Goal: Information Seeking & Learning: Learn about a topic

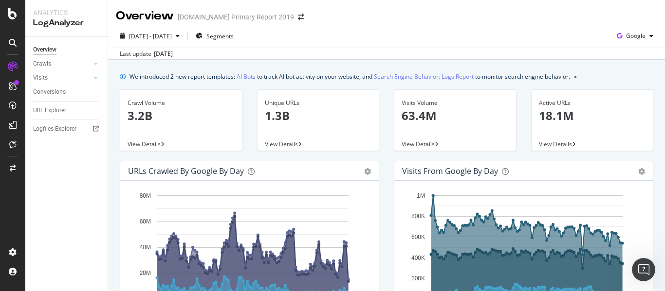
scroll to position [228, 0]
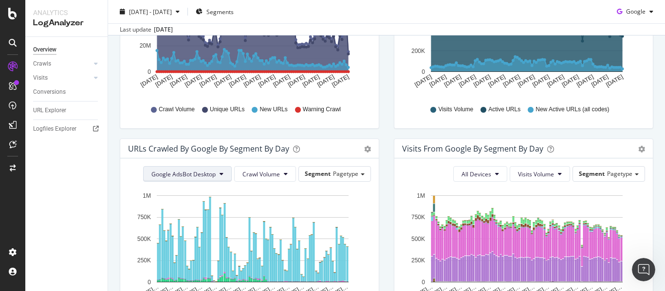
click at [200, 169] on button "Google AdsBot Desktop" at bounding box center [187, 174] width 89 height 16
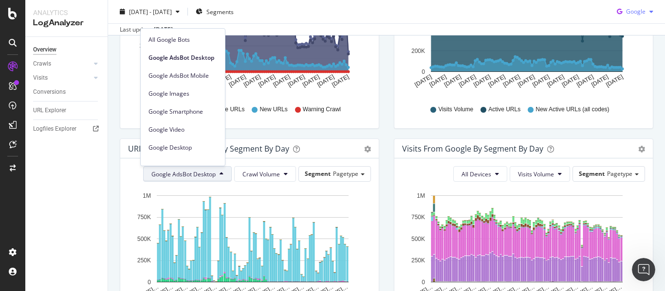
click at [637, 4] on button "Google" at bounding box center [635, 12] width 44 height 16
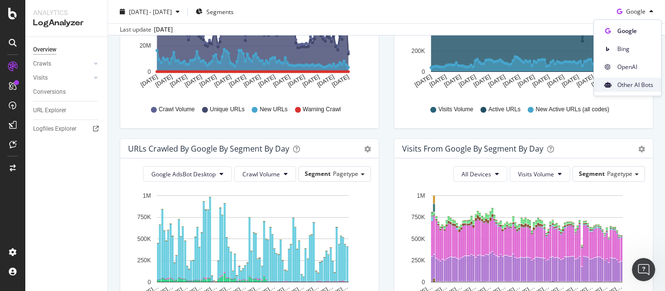
click at [640, 81] on span "Other AI Bots" at bounding box center [635, 85] width 36 height 9
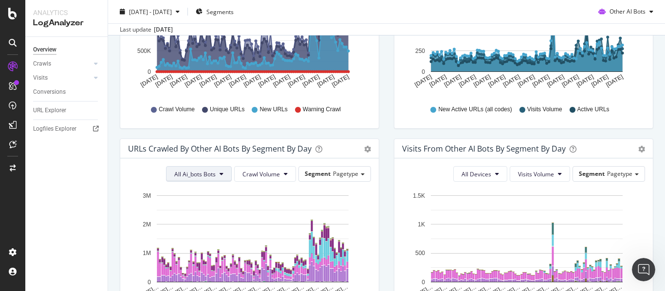
click at [190, 173] on span "All Ai_bots Bots" at bounding box center [194, 174] width 41 height 8
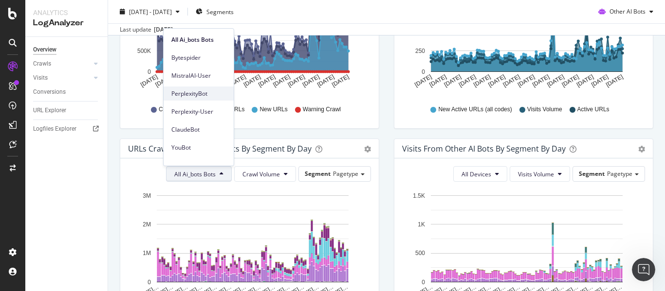
click at [204, 98] on span "PerplexityBot" at bounding box center [198, 94] width 55 height 9
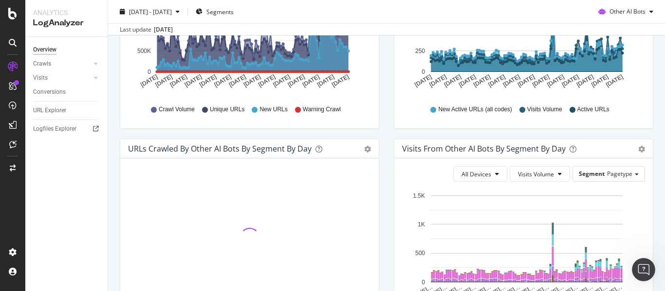
click at [386, 171] on div "Visits from Other AI Bots By Segment By Day Timeline (by Value) Table All Devic…" at bounding box center [523, 241] width 274 height 205
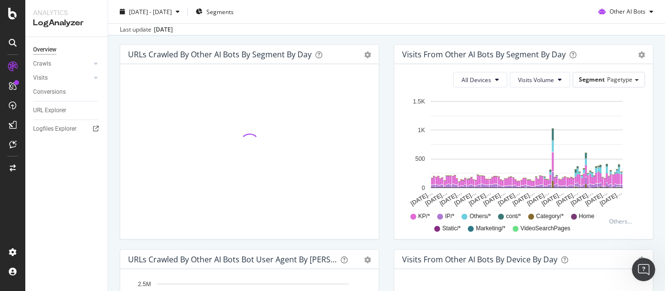
scroll to position [325, 0]
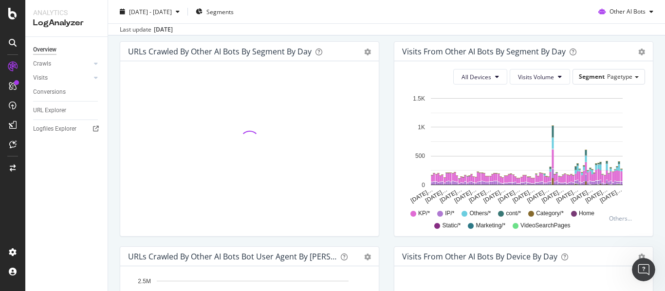
click at [386, 146] on div "Visits from Other AI Bots By Segment By Day Timeline (by Value) Table All Devic…" at bounding box center [523, 143] width 274 height 205
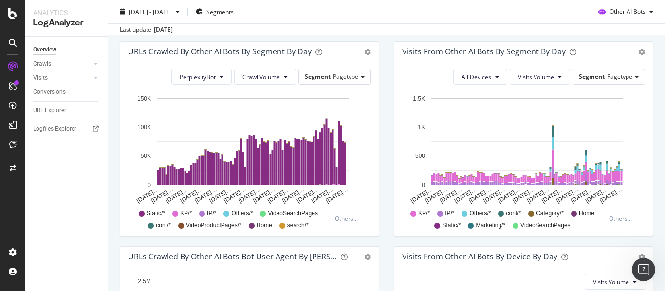
click at [367, 52] on div "URLs Crawled by Other AI Bots By Segment By Day Timeline (by Value) Table" at bounding box center [249, 51] width 258 height 19
click at [364, 52] on icon "gear" at bounding box center [367, 52] width 7 height 7
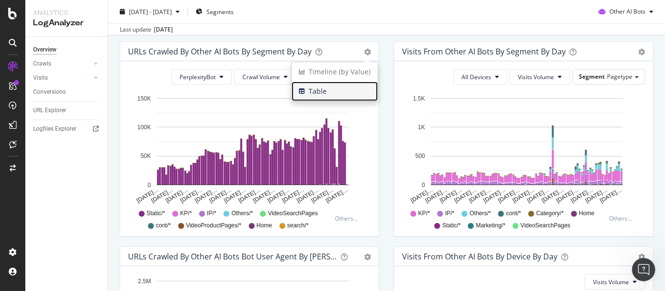
click at [316, 92] on span "Table" at bounding box center [334, 91] width 86 height 15
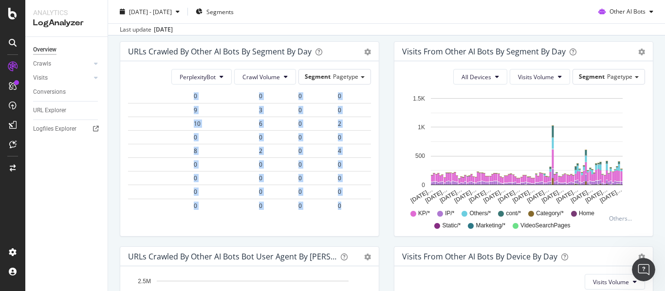
scroll to position [1945, 605]
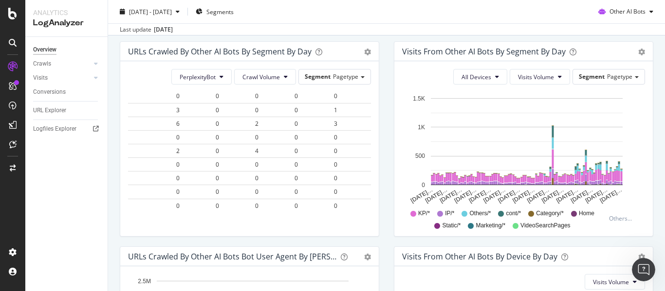
drag, startPoint x: 131, startPoint y: 113, endPoint x: 367, endPoint y: 195, distance: 250.2
click at [367, 195] on div "PerplexityBot Crawl Volume Segment Pagetype Hold CTRL while clicking to filter …" at bounding box center [249, 148] width 258 height 175
copy thead
click at [626, 9] on span "Other AI Bots" at bounding box center [627, 11] width 36 height 8
click at [620, 67] on span "OpenAI" at bounding box center [630, 67] width 38 height 9
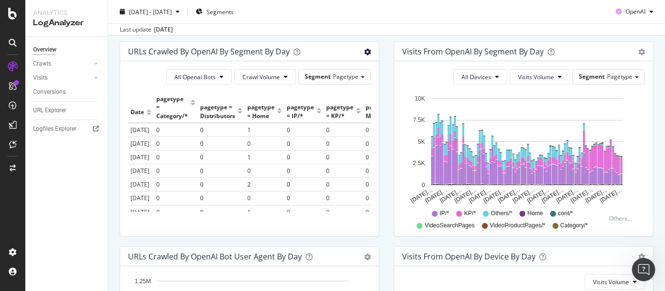
click at [364, 52] on icon "gear" at bounding box center [367, 52] width 7 height 7
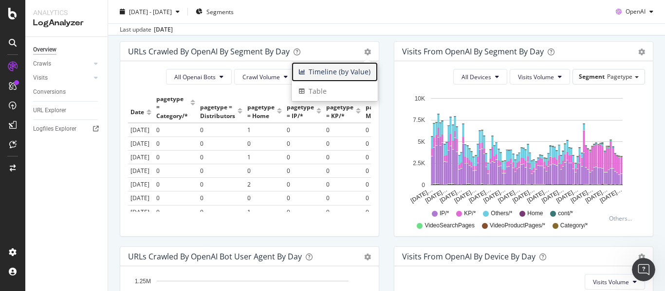
click at [344, 74] on span "Timeline (by Value)" at bounding box center [334, 72] width 86 height 15
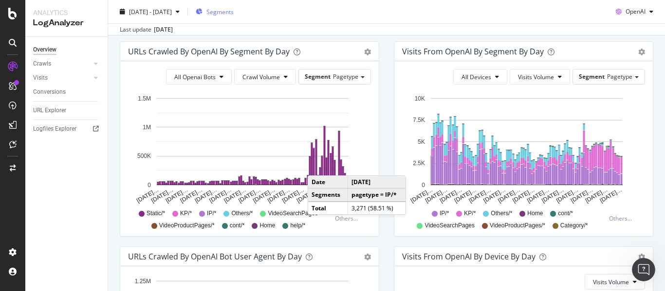
click at [234, 16] on span "Segments" at bounding box center [219, 11] width 27 height 8
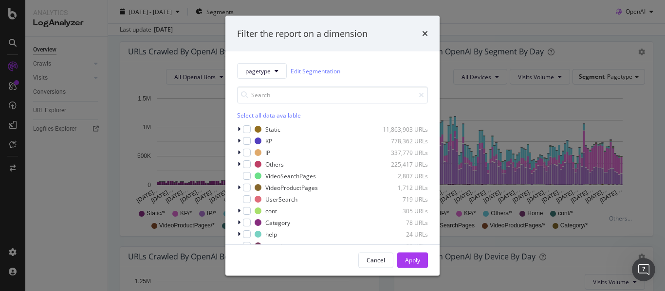
click at [268, 112] on div "Select all data available" at bounding box center [332, 115] width 191 height 8
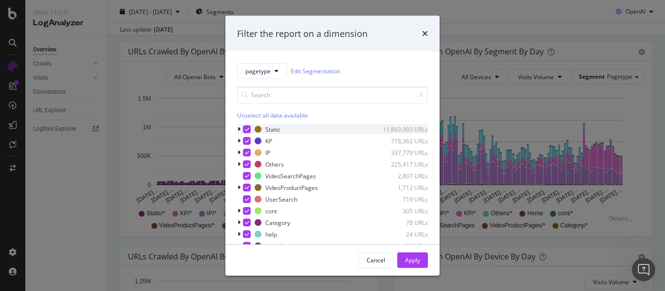
click at [244, 131] on div "modal" at bounding box center [247, 130] width 8 height 8
click at [408, 258] on div "Apply" at bounding box center [412, 260] width 15 height 8
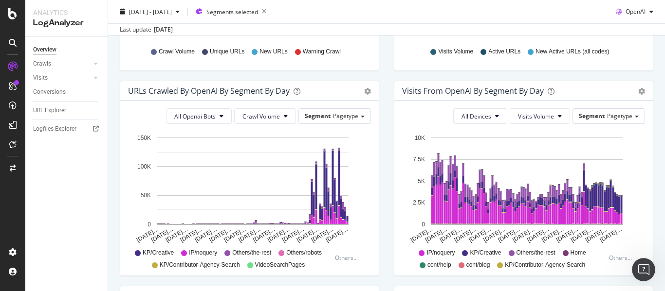
scroll to position [228, 0]
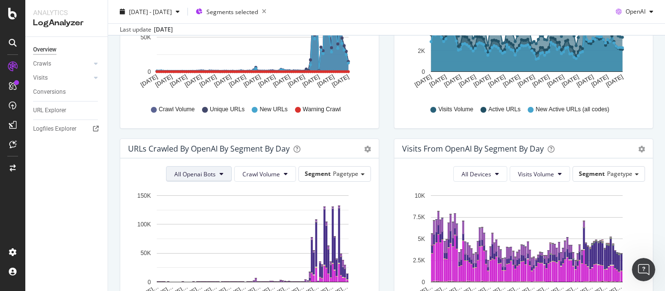
click at [202, 173] on span "All Openai Bots" at bounding box center [194, 174] width 41 height 8
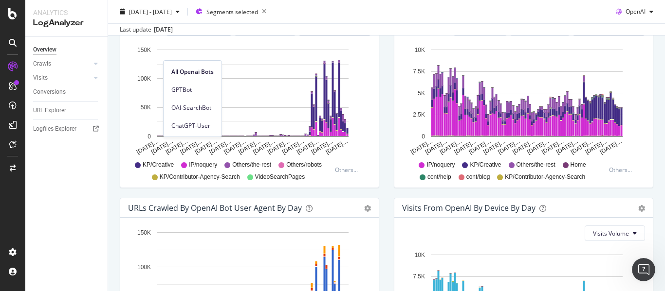
scroll to position [325, 0]
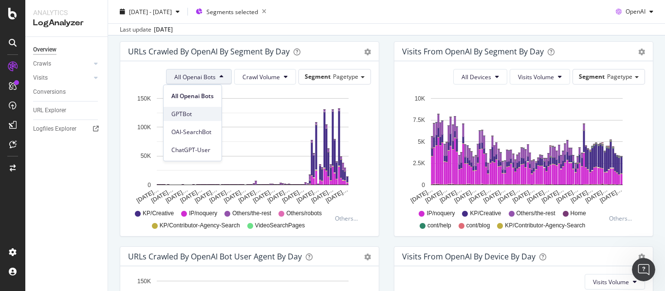
click at [181, 117] on span "GPTBot" at bounding box center [192, 114] width 42 height 9
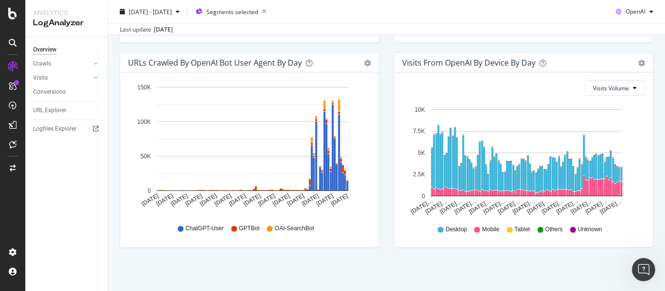
scroll to position [520, 0]
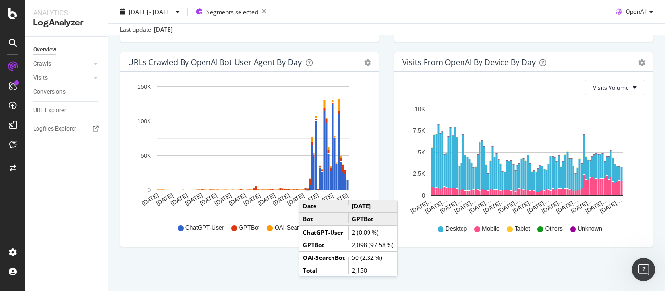
click at [427, 17] on div "[DATE] - [DATE] Segments selected OpenAI" at bounding box center [386, 13] width 557 height 19
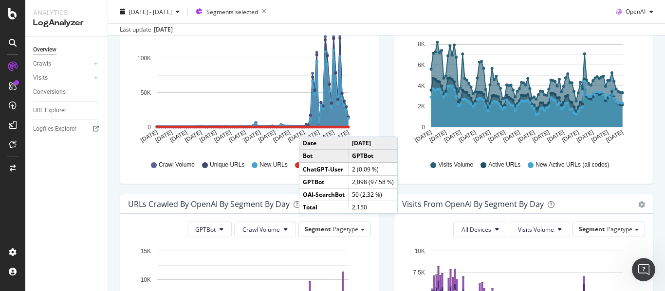
scroll to position [82, 0]
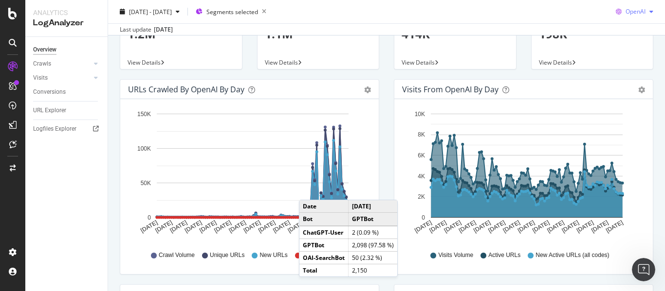
click at [630, 10] on span "OpenAI" at bounding box center [635, 11] width 20 height 8
click at [627, 81] on span "Other AI Bots" at bounding box center [635, 85] width 36 height 9
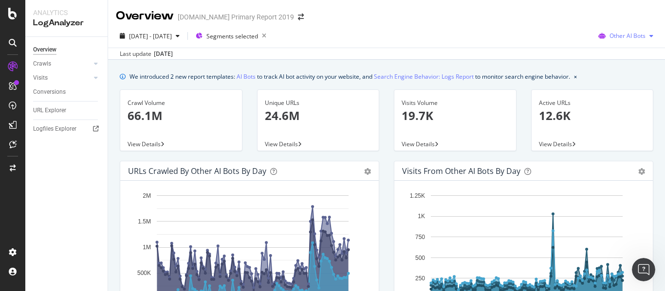
click at [619, 33] on span "Other AI Bots" at bounding box center [627, 36] width 36 height 8
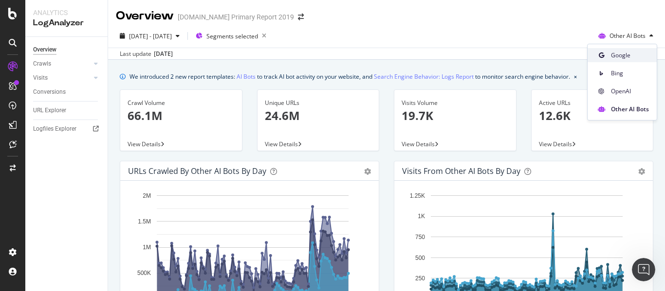
click at [622, 52] on span "Google" at bounding box center [630, 55] width 38 height 9
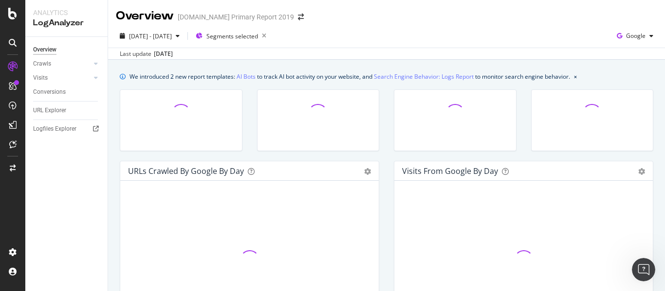
click at [509, 41] on div "[DATE] - [DATE] Segments selected Google" at bounding box center [386, 37] width 557 height 19
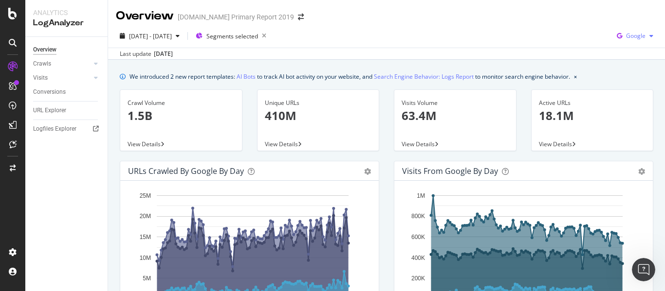
click at [626, 35] on span "Google" at bounding box center [635, 36] width 19 height 8
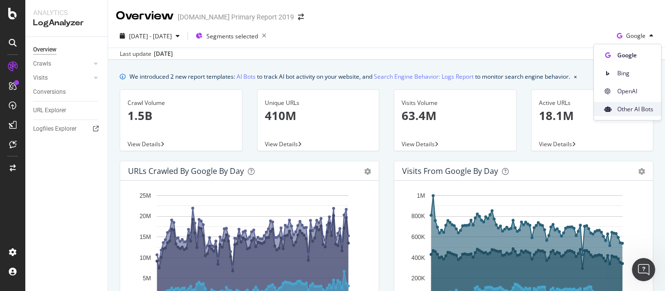
click at [637, 111] on span "Other AI Bots" at bounding box center [635, 109] width 36 height 9
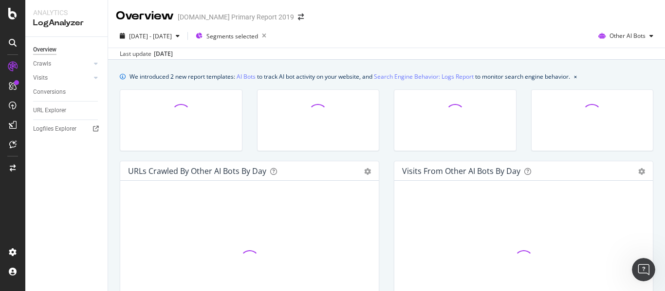
click at [524, 43] on div "[DATE] - [DATE] Segments selected Other AI Bots" at bounding box center [386, 37] width 557 height 19
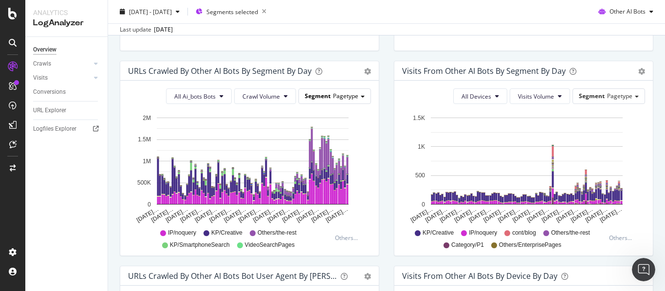
scroll to position [276, 0]
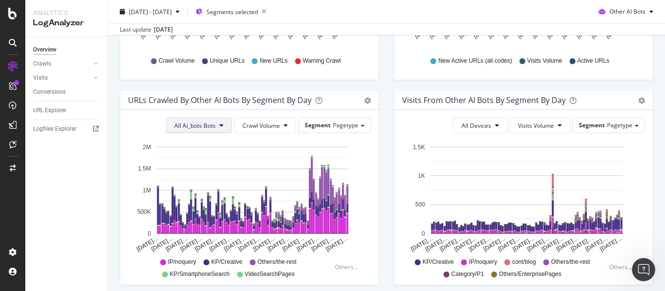
click at [202, 120] on button "All Ai_bots Bots" at bounding box center [199, 126] width 66 height 16
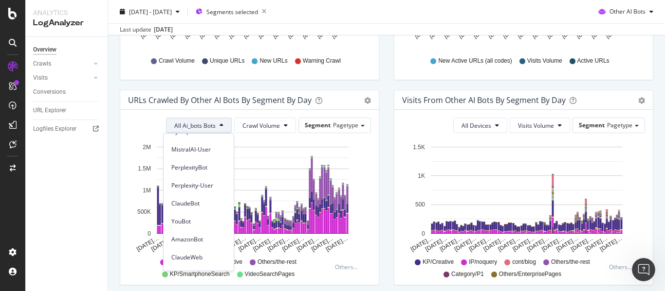
scroll to position [0, 0]
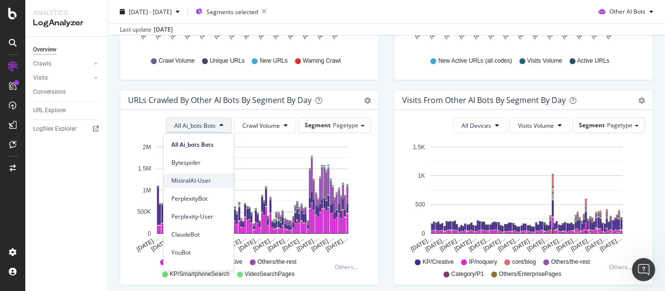
click at [194, 178] on span "MistralAI-User" at bounding box center [198, 181] width 55 height 9
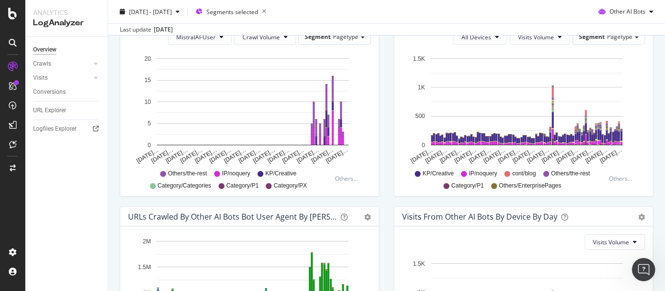
scroll to position [276, 0]
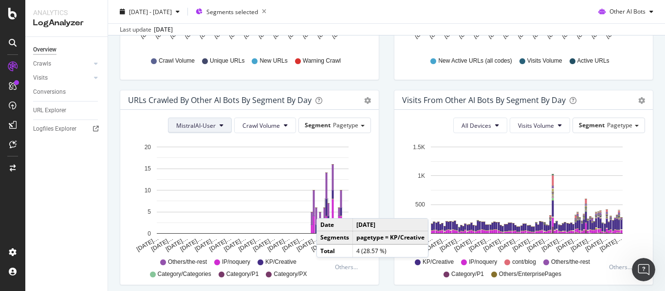
click at [195, 124] on span "MistralAI-User" at bounding box center [195, 126] width 39 height 8
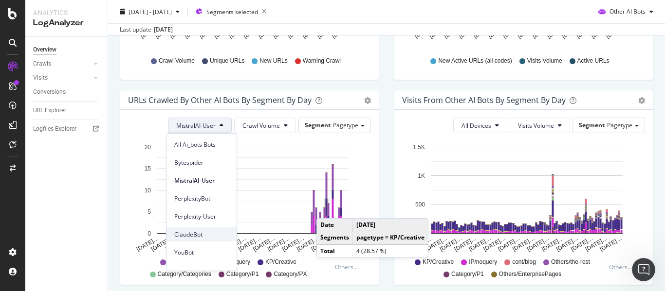
click at [209, 235] on span "ClaudeBot" at bounding box center [201, 235] width 55 height 9
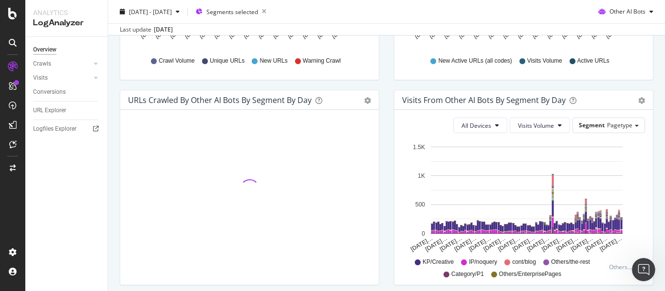
click at [381, 102] on div "URLs Crawled by Other AI Bots By Segment By Day Timeline (by Value) Table Hold …" at bounding box center [249, 192] width 274 height 205
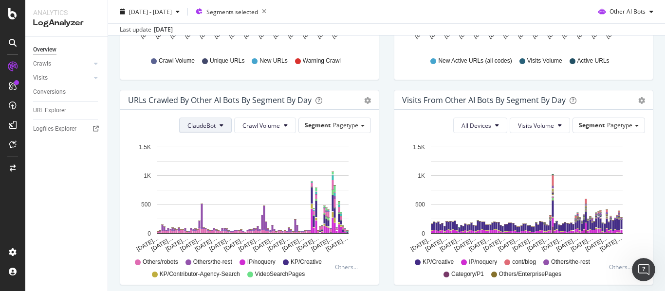
click at [209, 126] on span "ClaudeBot" at bounding box center [201, 126] width 28 height 8
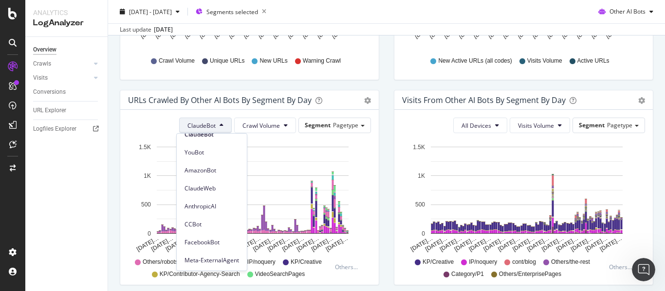
scroll to position [101, 0]
click at [206, 158] on div "YouBot" at bounding box center [212, 152] width 70 height 14
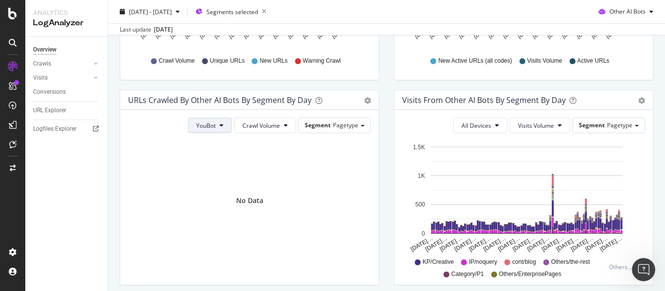
click at [196, 124] on span "YouBot" at bounding box center [205, 126] width 19 height 8
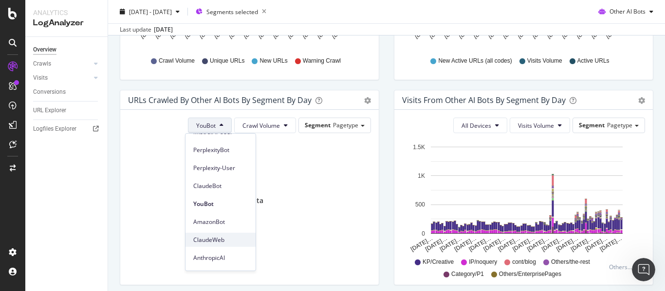
scroll to position [97, 0]
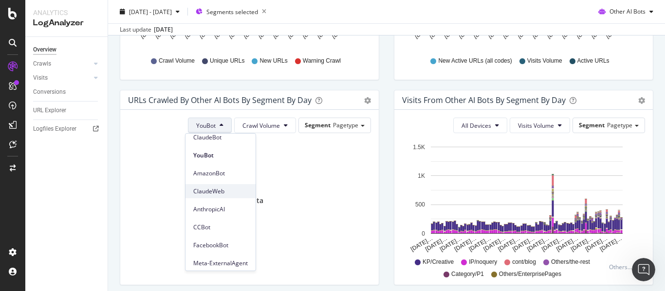
click at [222, 192] on span "ClaudeWeb" at bounding box center [220, 191] width 55 height 9
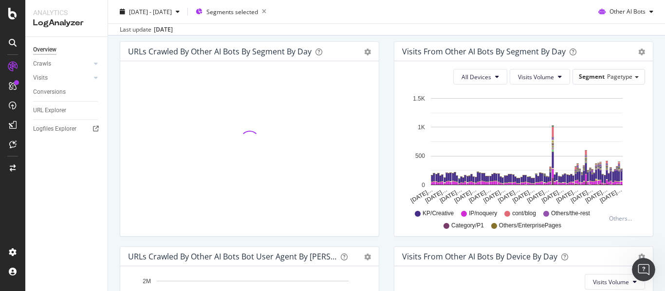
scroll to position [276, 0]
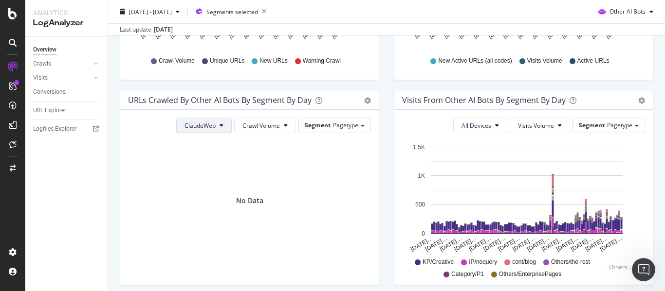
click at [193, 126] on span "ClaudeWeb" at bounding box center [199, 126] width 31 height 8
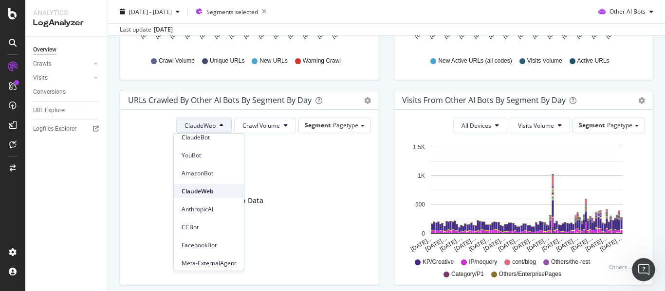
scroll to position [101, 0]
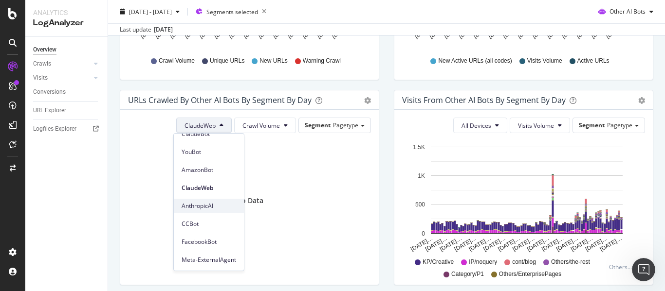
click at [211, 211] on div "AnthropicAI" at bounding box center [209, 206] width 70 height 14
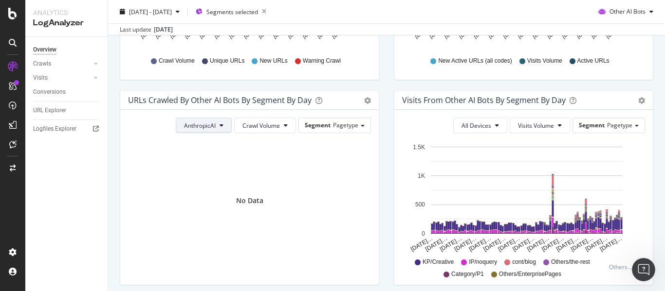
click at [207, 131] on button "AnthropicAI" at bounding box center [204, 126] width 56 height 16
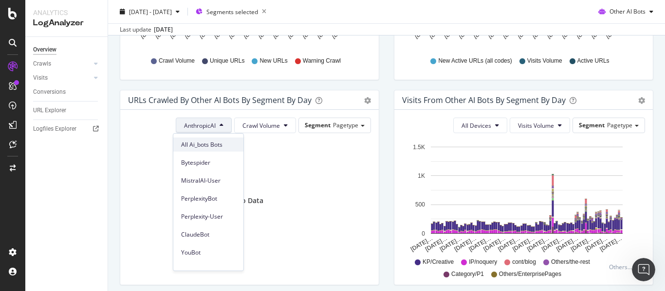
click at [214, 147] on span "All Ai_bots Bots" at bounding box center [208, 145] width 55 height 9
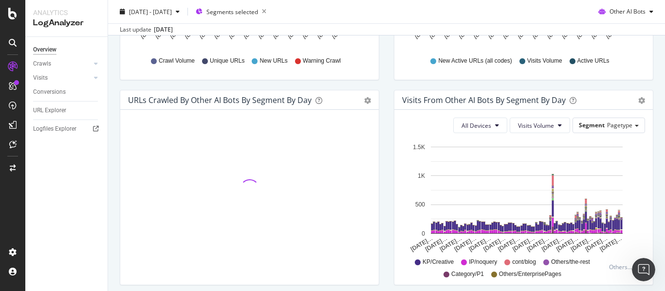
click at [386, 141] on div "Visits from Other AI Bots By Segment By Day Timeline (by Value) Table All Devic…" at bounding box center [523, 192] width 274 height 205
